Goal: Information Seeking & Learning: Learn about a topic

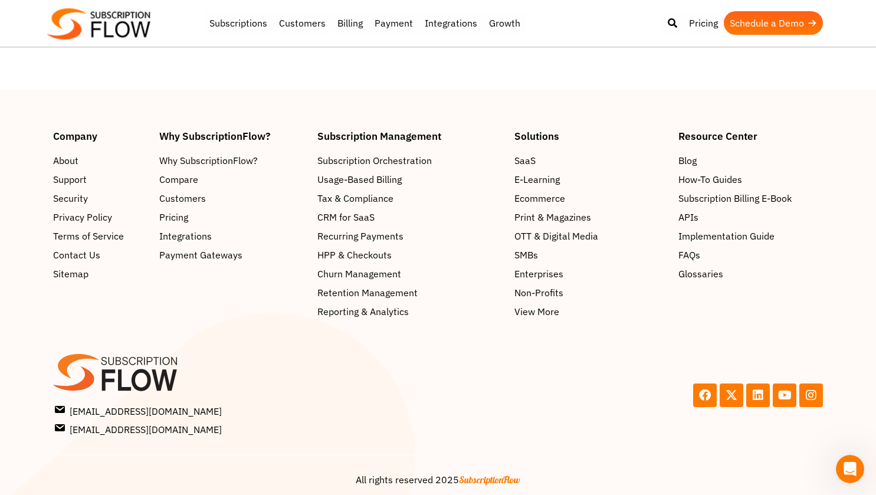
scroll to position [3070, 0]
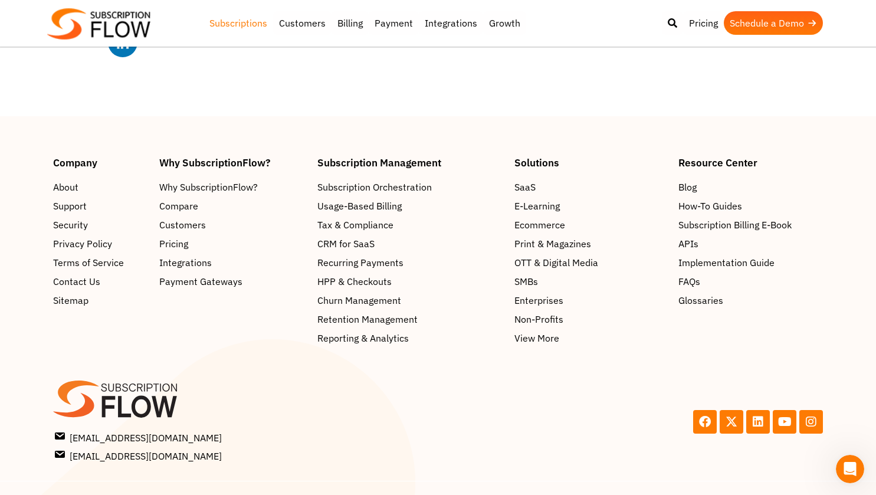
click at [225, 27] on link "Subscriptions" at bounding box center [238, 23] width 70 height 24
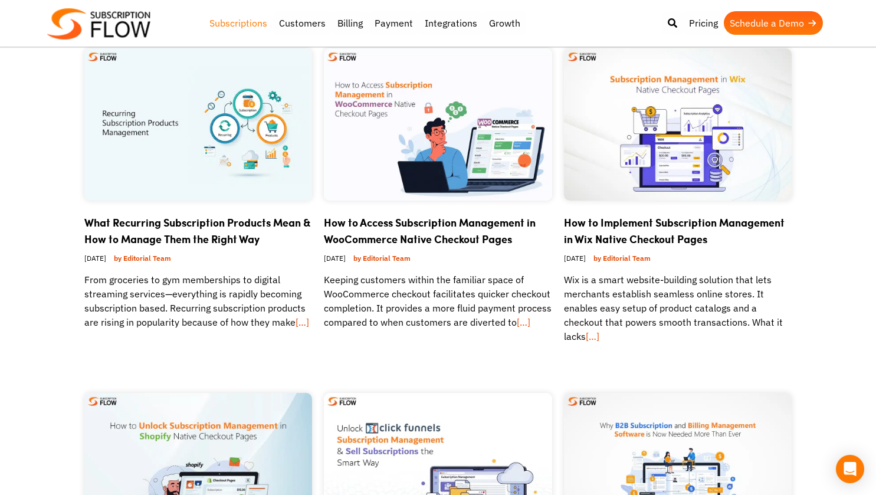
scroll to position [122, 0]
click at [198, 157] on img at bounding box center [198, 125] width 228 height 152
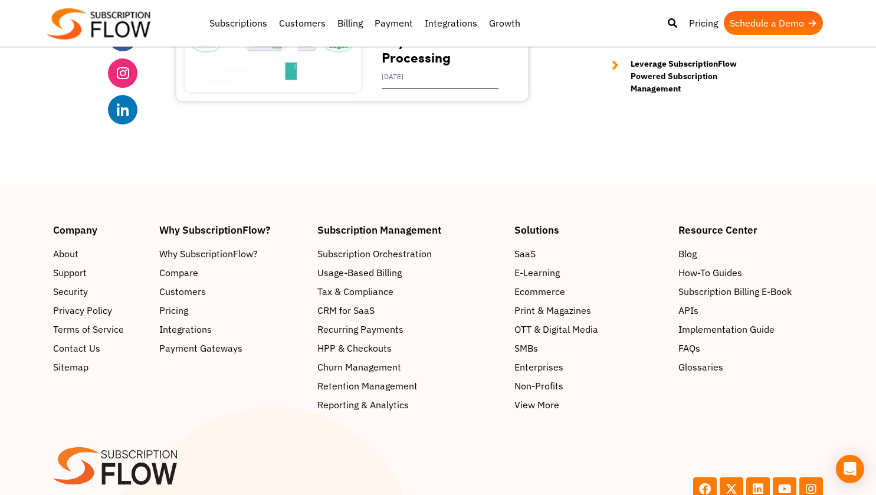
scroll to position [4995, 0]
